Goal: Task Accomplishment & Management: Manage account settings

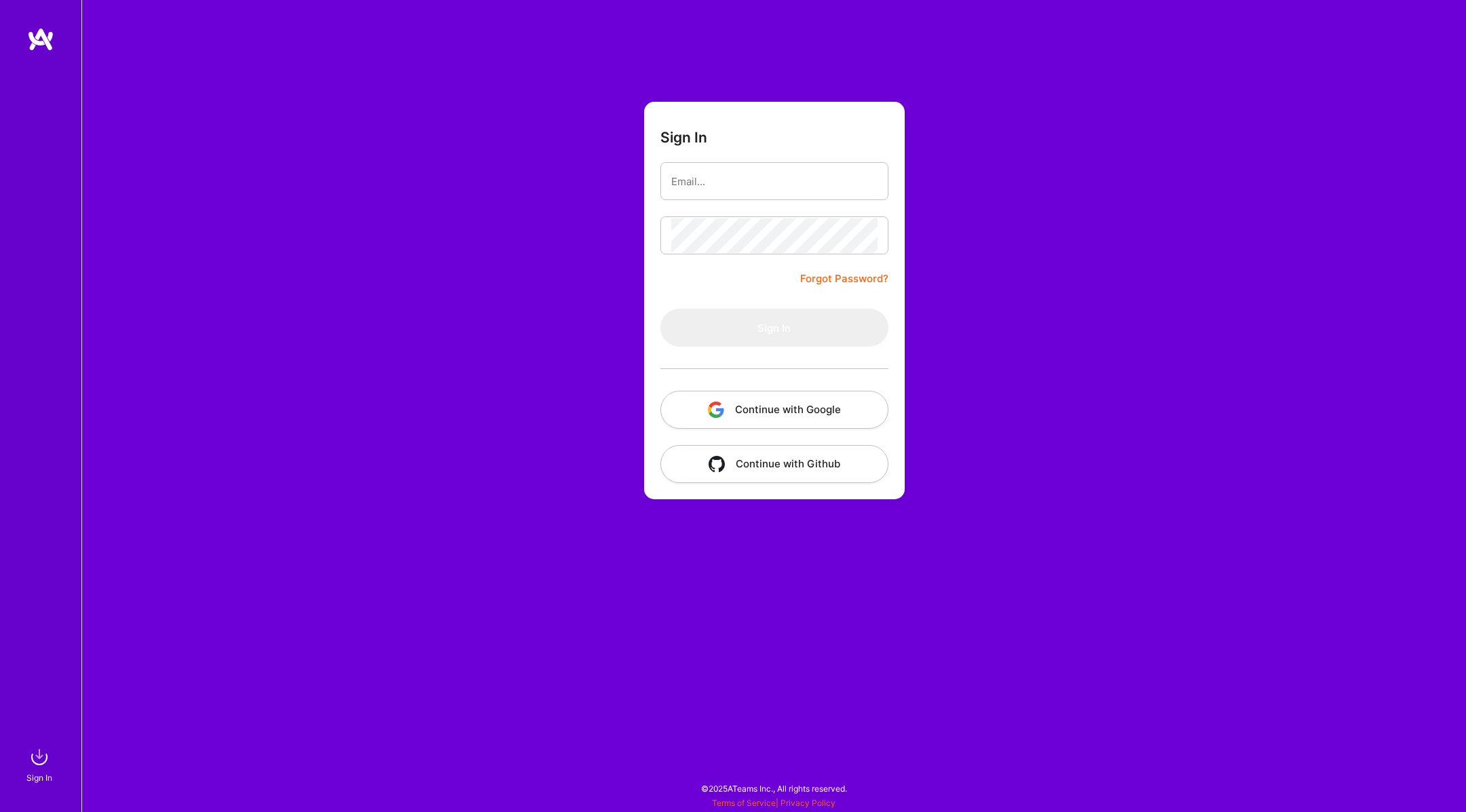
click at [767, 413] on button "Continue with Google" at bounding box center [775, 409] width 228 height 38
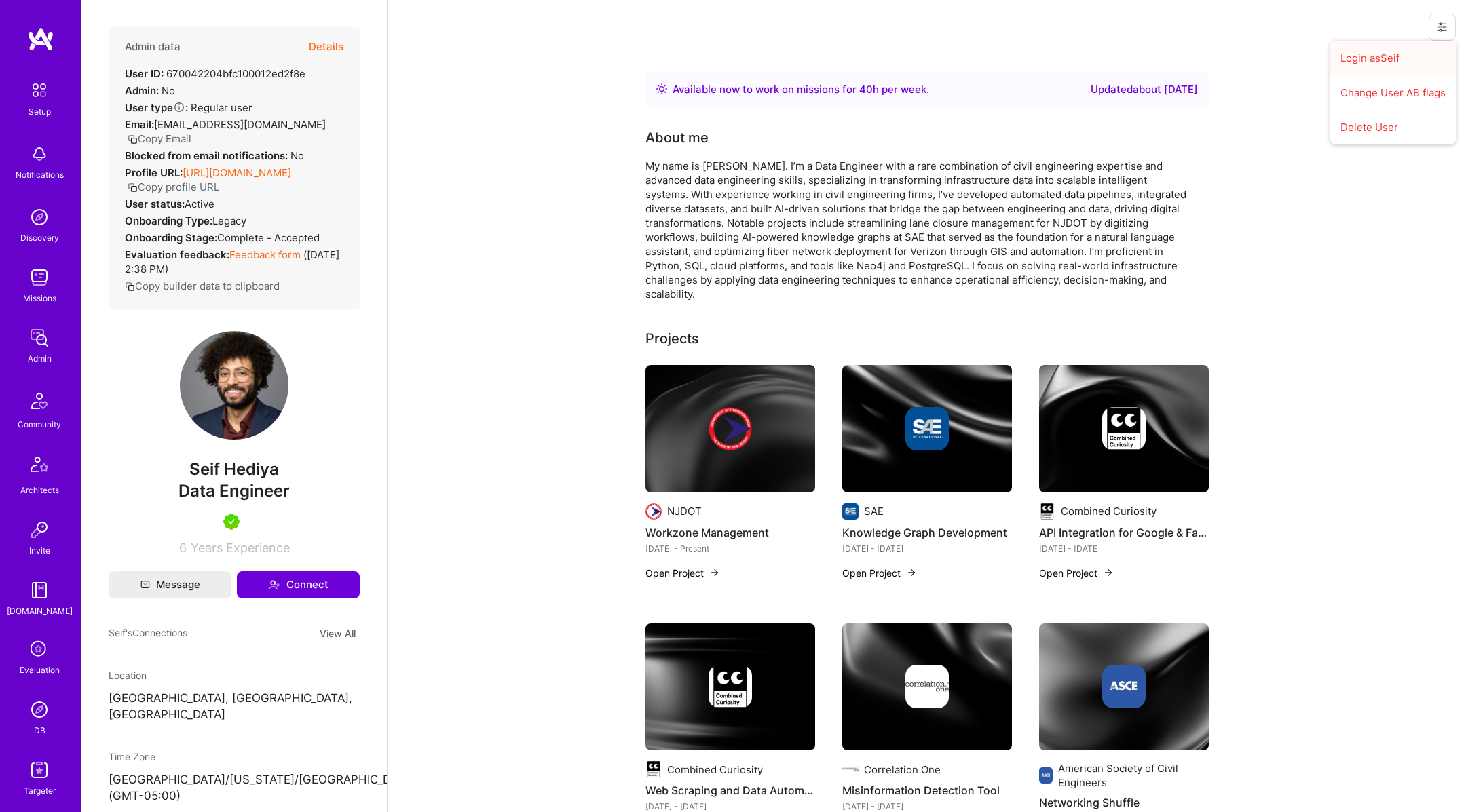
click at [1416, 59] on button "Login as Seif" at bounding box center [1392, 58] width 125 height 35
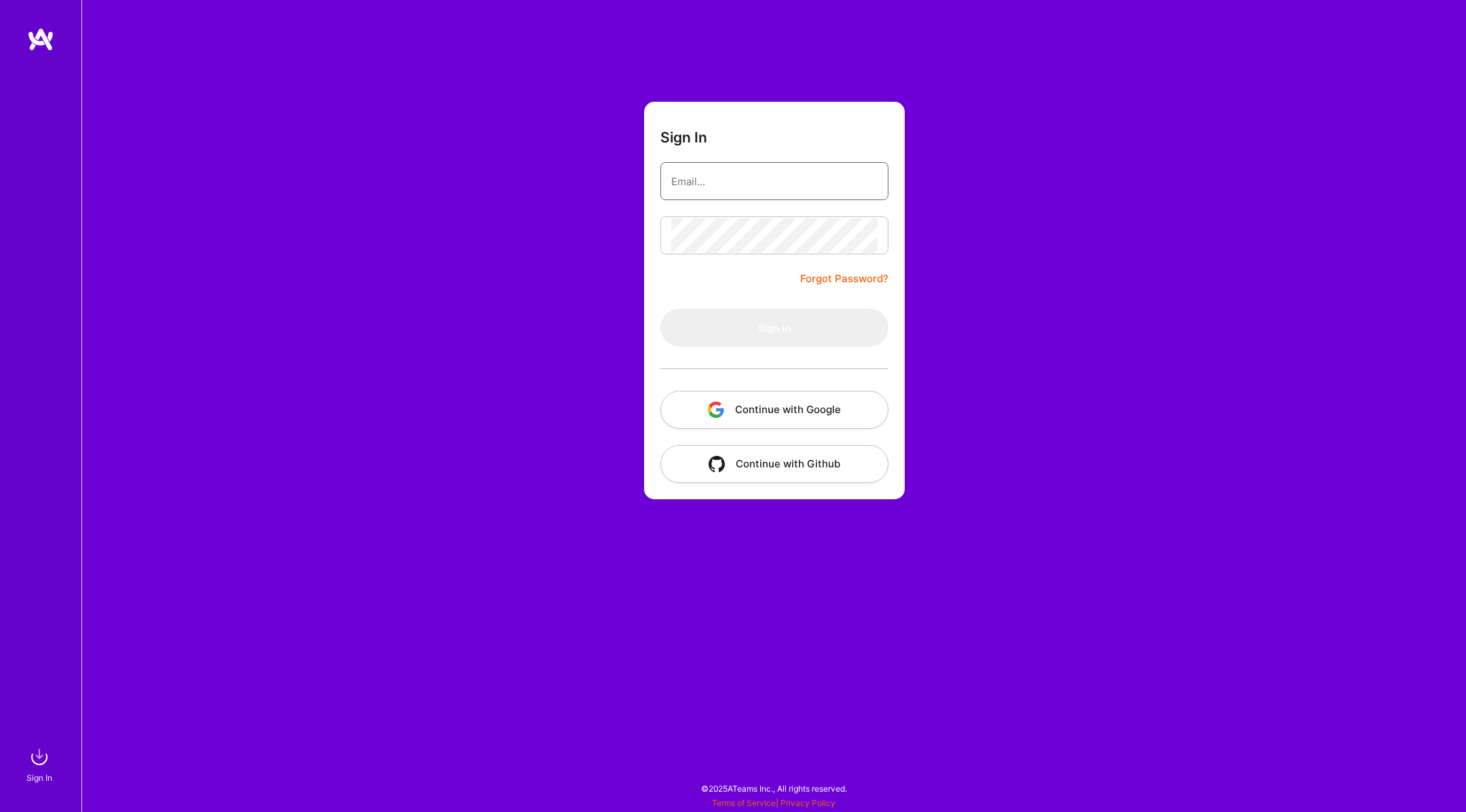
click at [712, 168] on input "email" at bounding box center [774, 181] width 206 height 35
type input "luis@a.team"
